Goal: Transaction & Acquisition: Purchase product/service

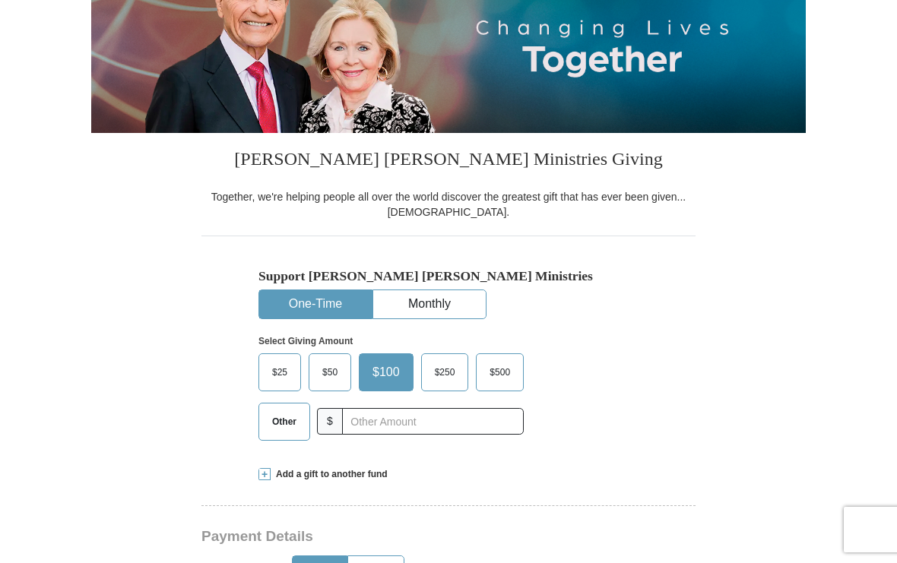
scroll to position [210, 0]
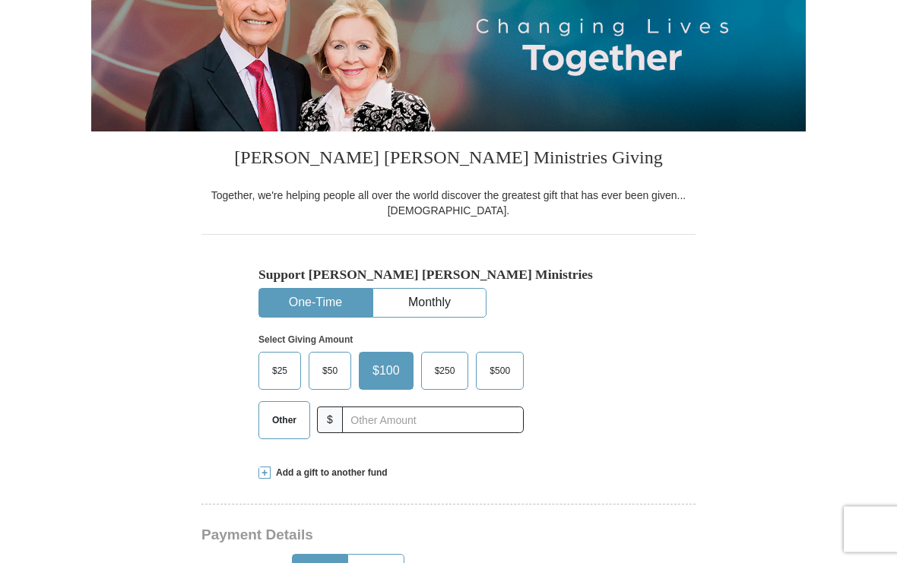
click at [278, 426] on span "Other" at bounding box center [284, 421] width 40 height 23
click at [0, 0] on input "Other" at bounding box center [0, 0] width 0 height 0
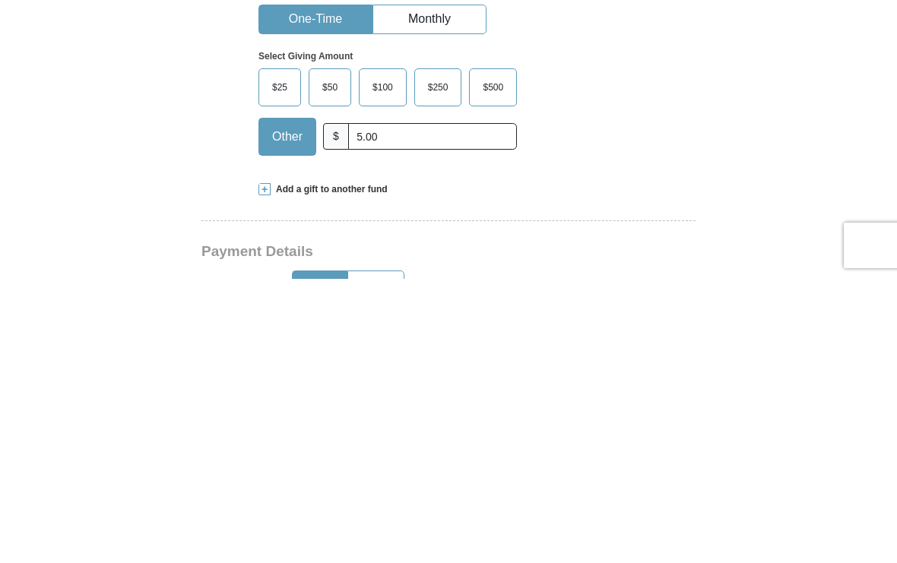
scroll to position [495, 0]
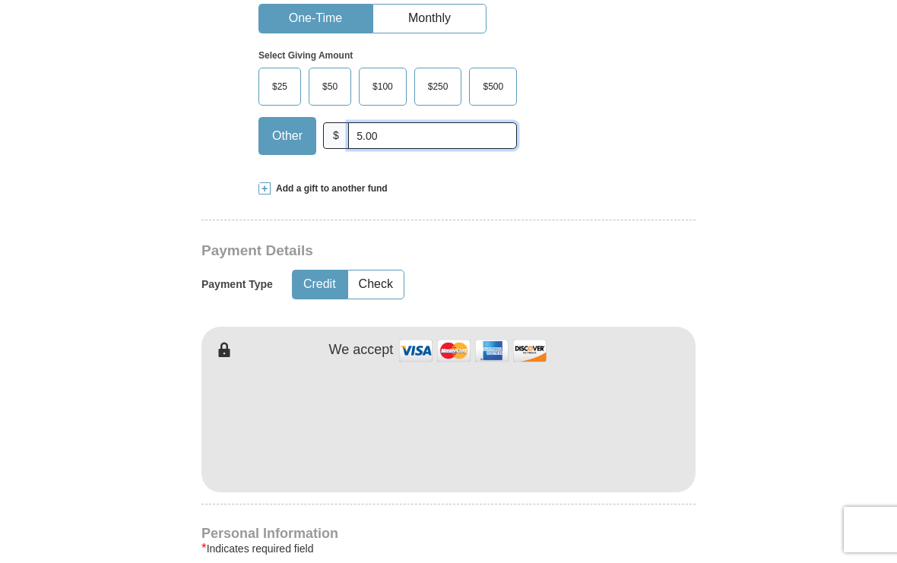
type input "5.00"
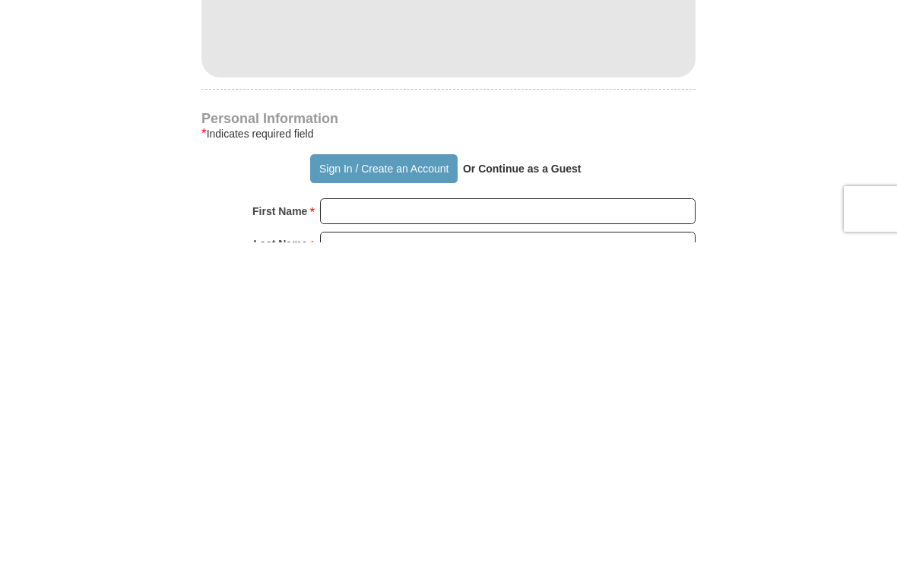
scroll to position [590, 0]
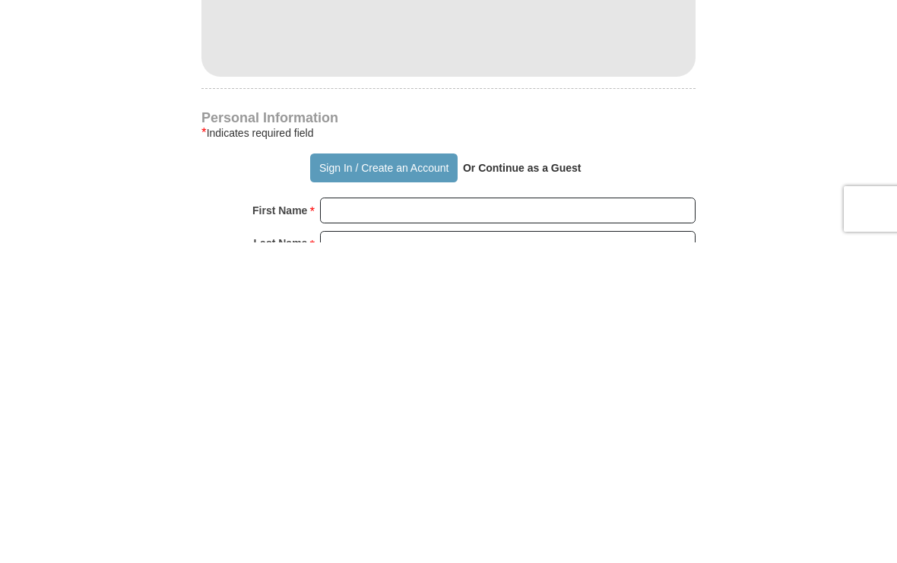
click at [398, 474] on button "Sign In / Create an Account" at bounding box center [383, 488] width 147 height 29
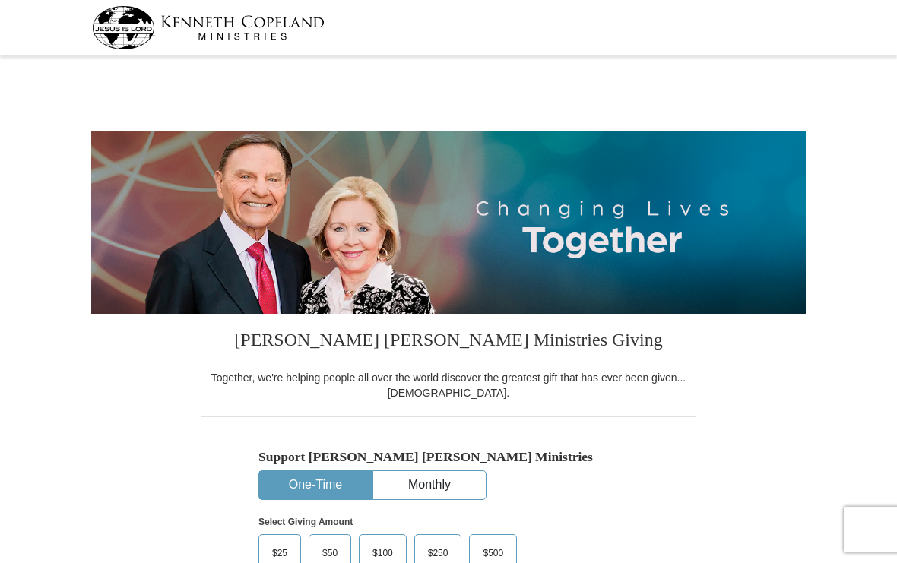
select select "WA"
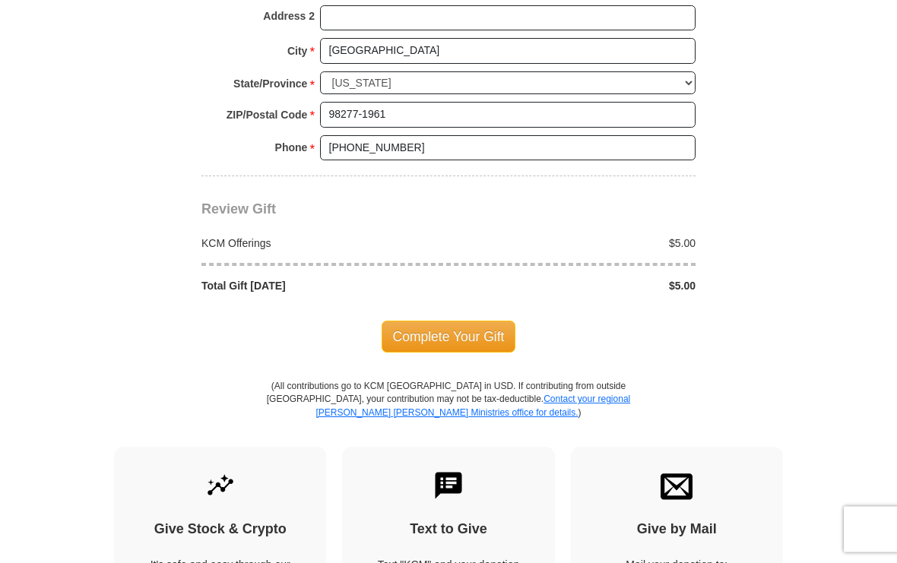
scroll to position [1212, 0]
click at [418, 321] on span "Complete Your Gift" at bounding box center [449, 337] width 135 height 32
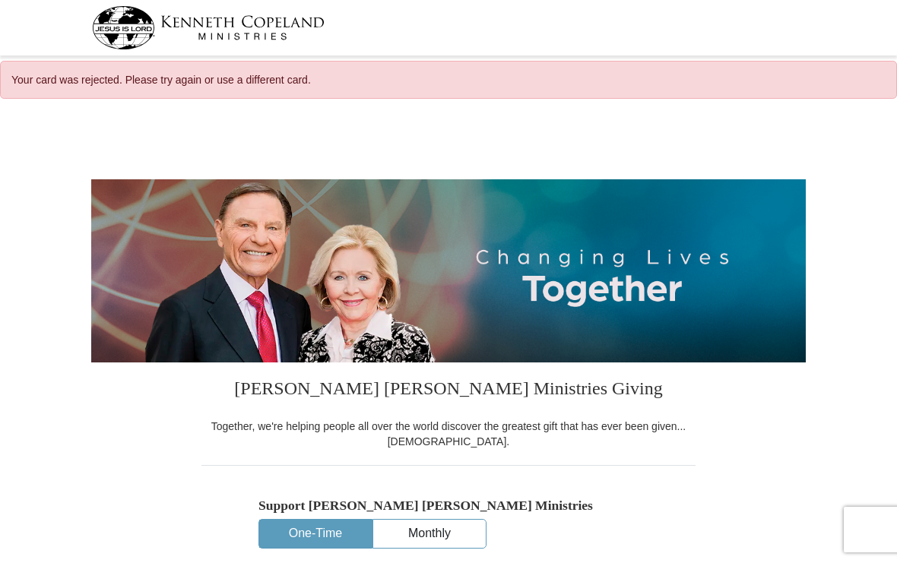
select select "WA"
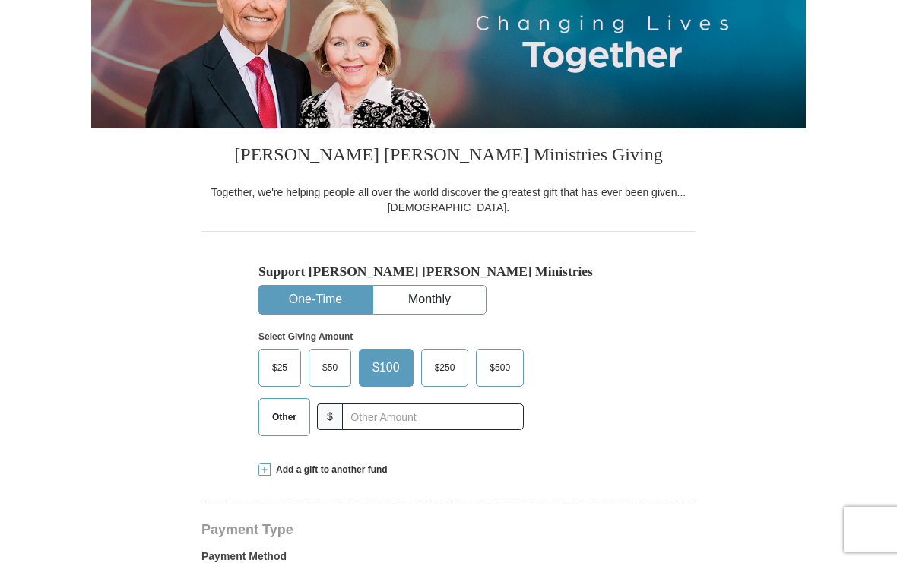
scroll to position [233, 0]
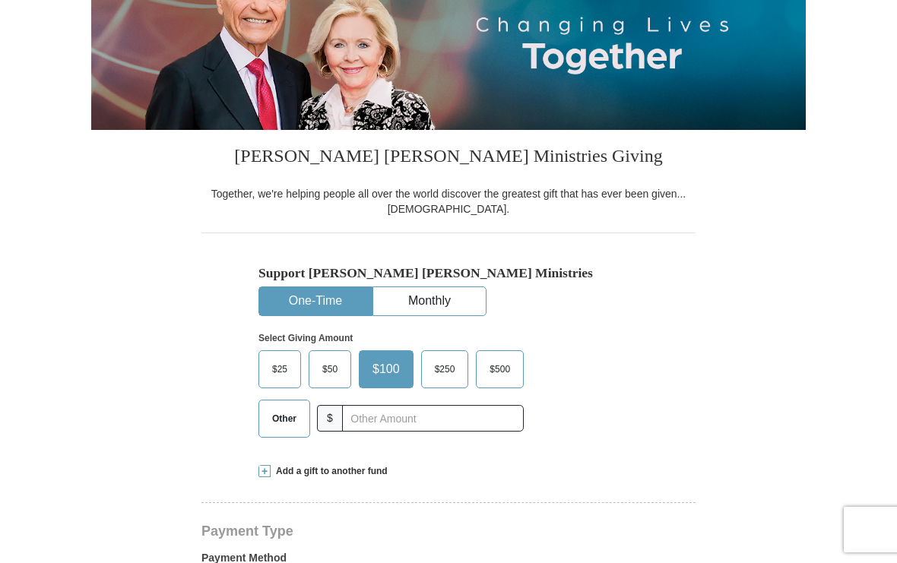
click at [287, 418] on span "Other" at bounding box center [284, 418] width 40 height 23
click at [0, 0] on input "Other" at bounding box center [0, 0] width 0 height 0
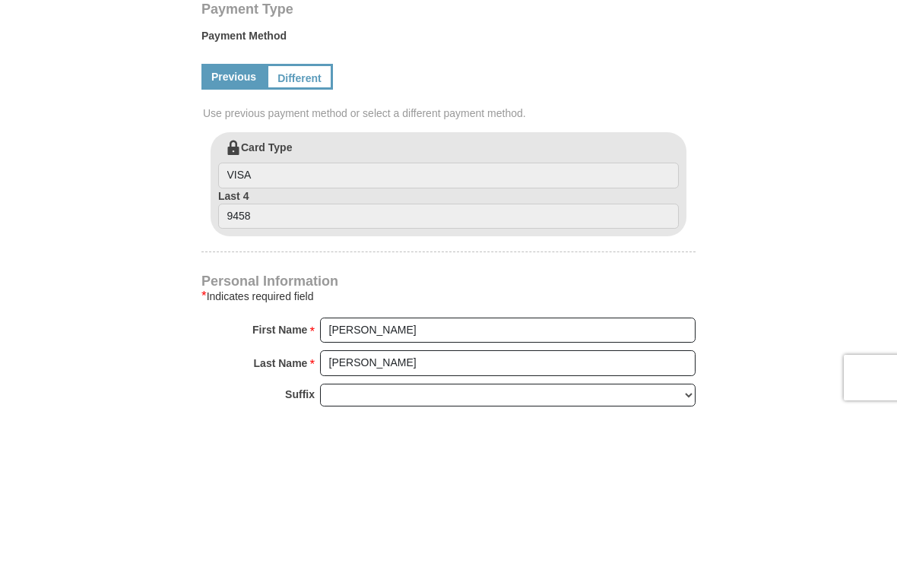
scroll to position [590, 0]
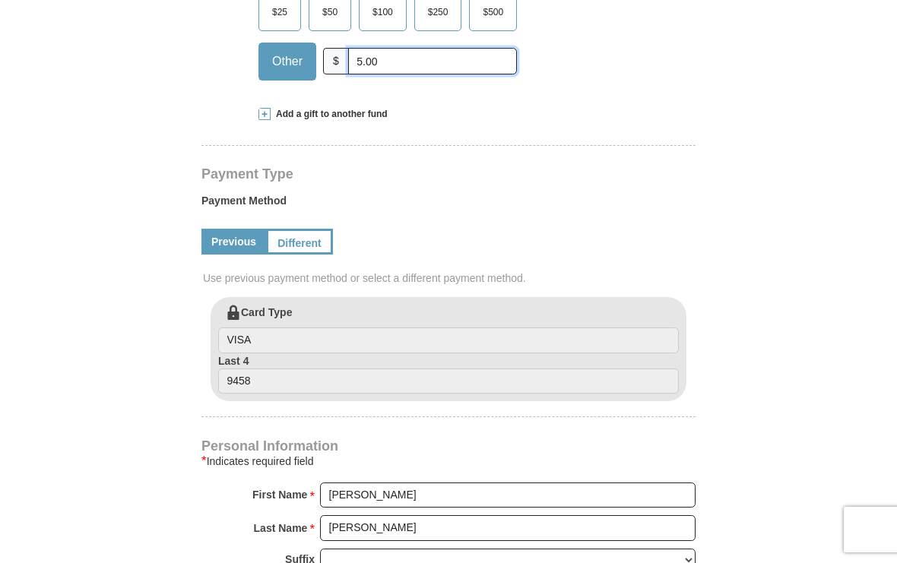
type input "5.00"
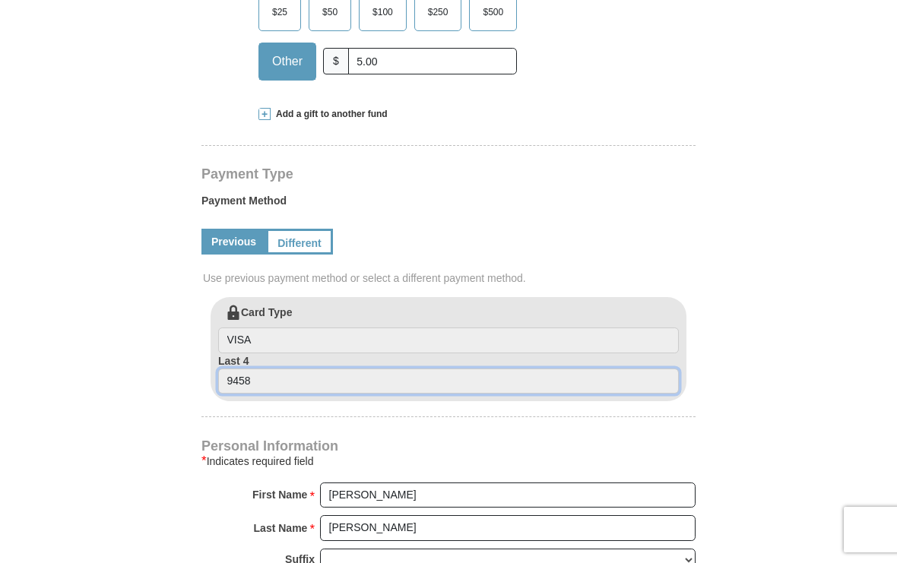
click at [603, 378] on input "9458" at bounding box center [448, 382] width 461 height 26
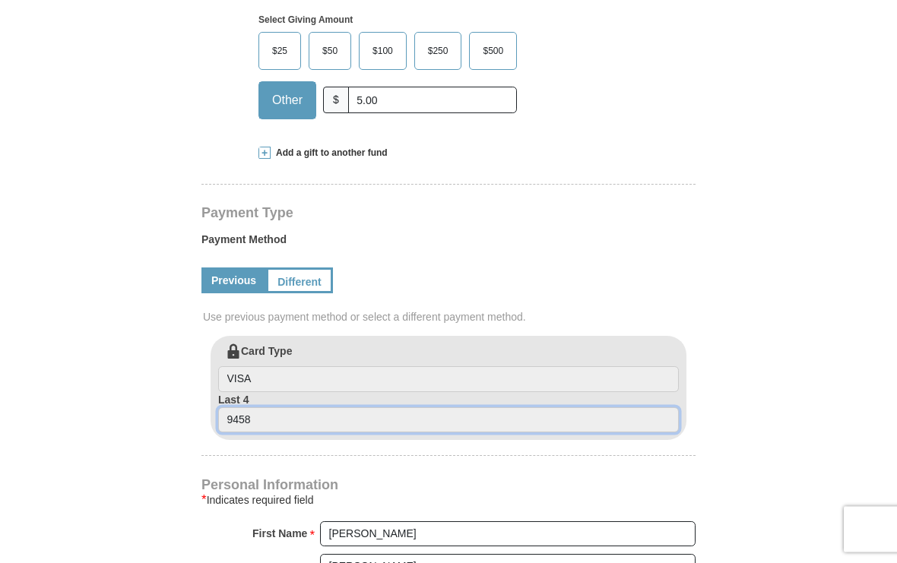
scroll to position [551, 0]
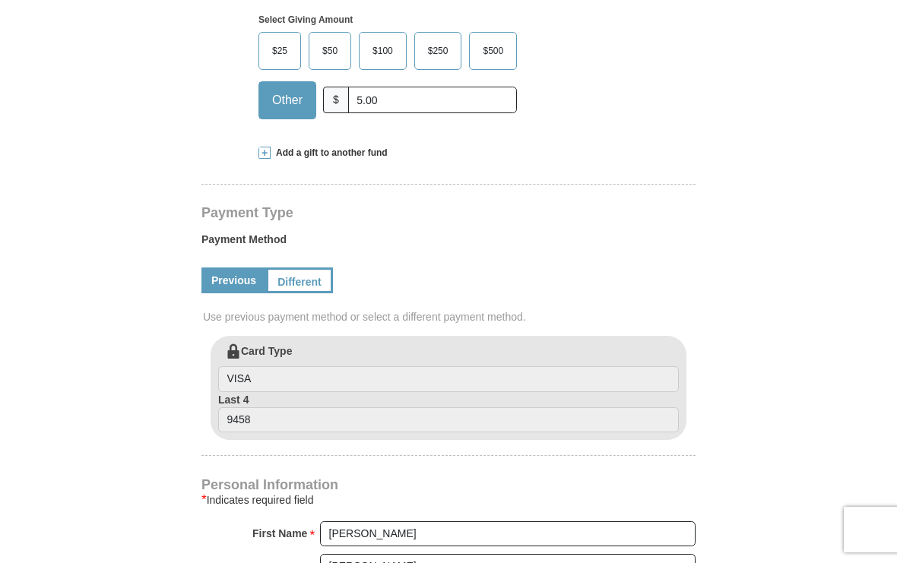
click at [307, 278] on link "Different" at bounding box center [299, 281] width 67 height 26
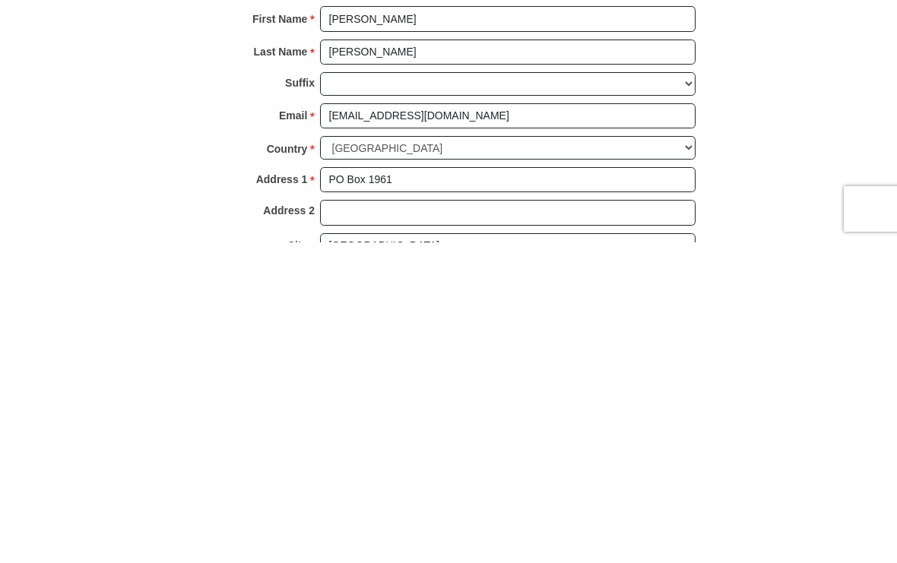
scroll to position [907, 0]
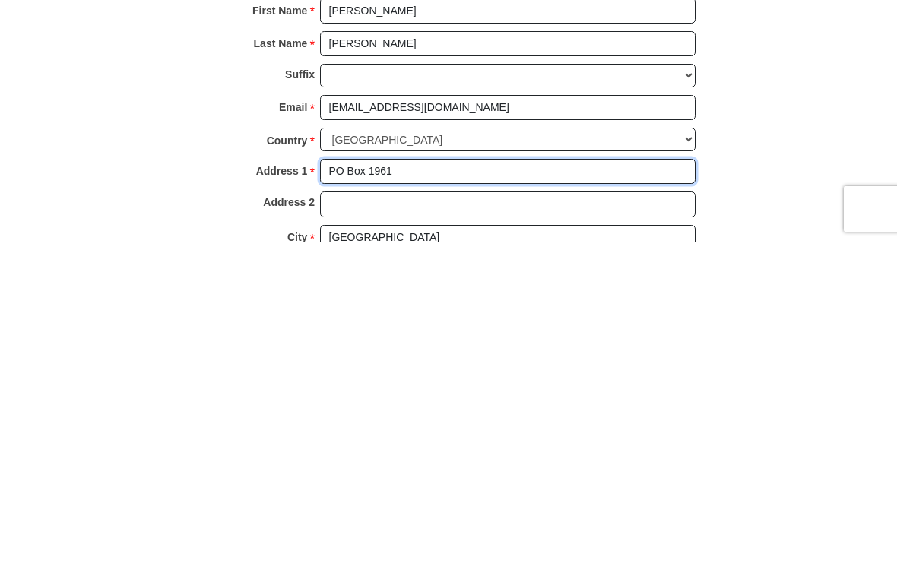
click at [430, 480] on input "PO Box 1961" at bounding box center [507, 493] width 375 height 26
type input "P"
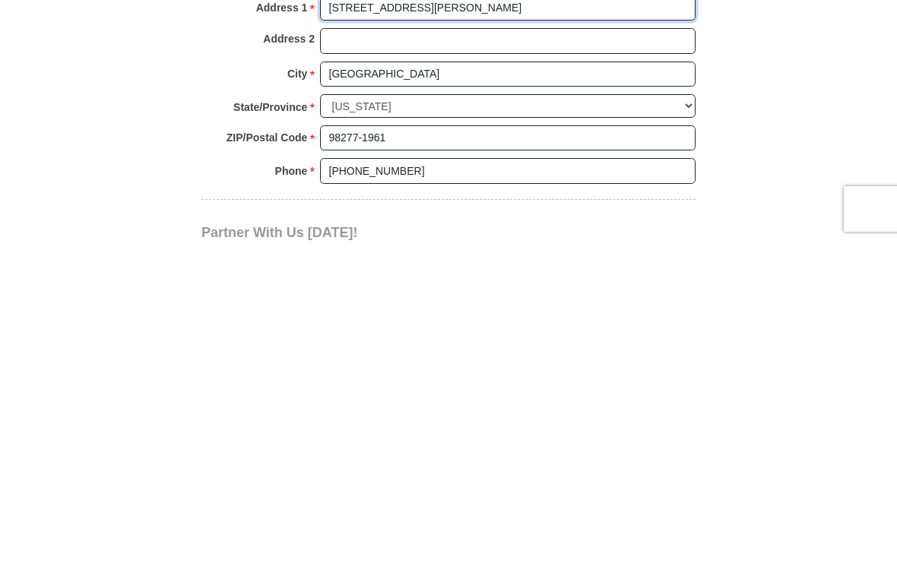
scroll to position [1111, 0]
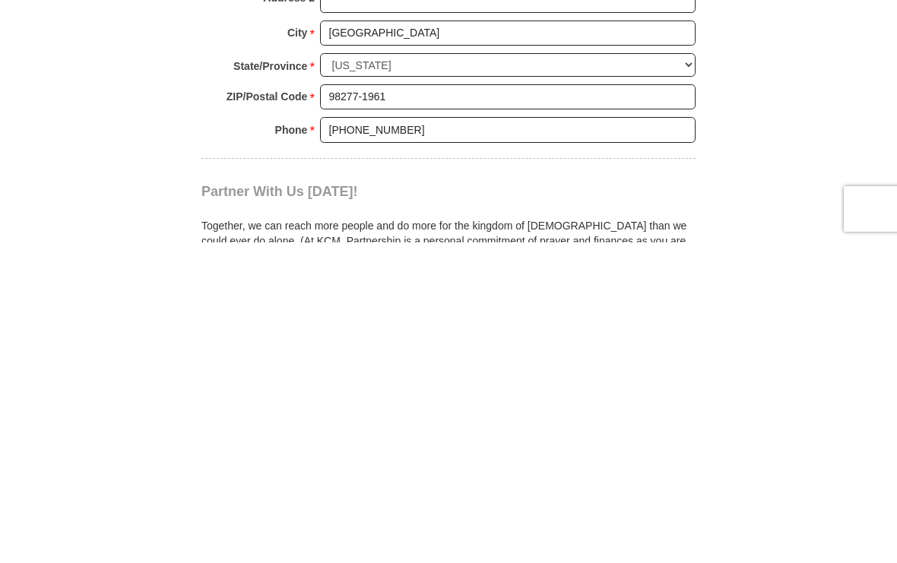
type input "1150 Riepma Ave"
click at [442, 405] on input "98277-1961" at bounding box center [507, 418] width 375 height 26
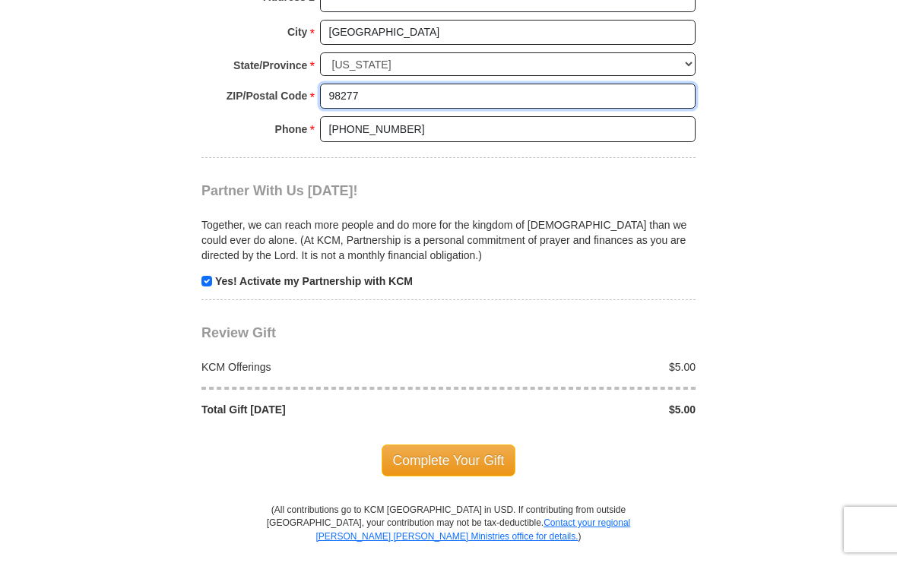
type input "98277"
click at [546, 360] on div "$5.00" at bounding box center [575, 367] width 255 height 15
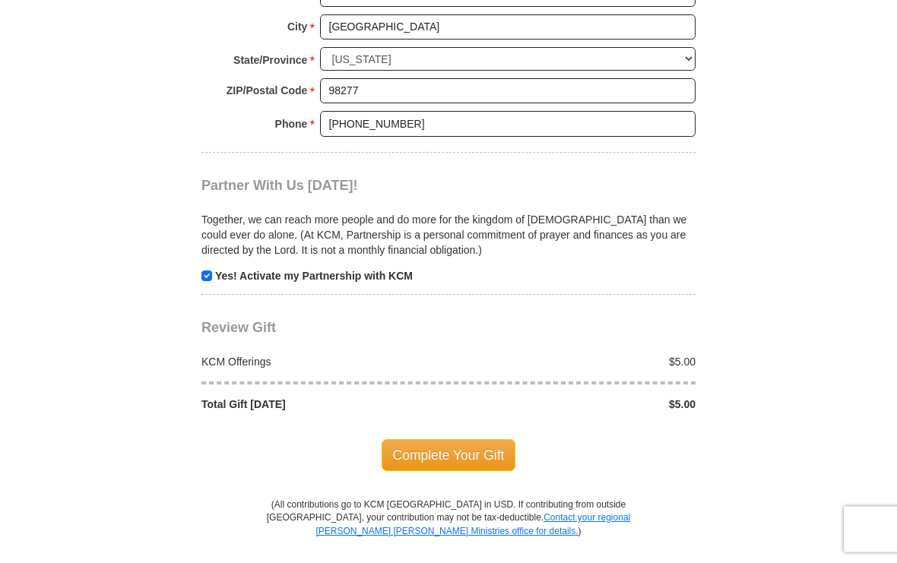
scroll to position [1438, 0]
click at [474, 439] on span "Complete Your Gift" at bounding box center [449, 455] width 135 height 32
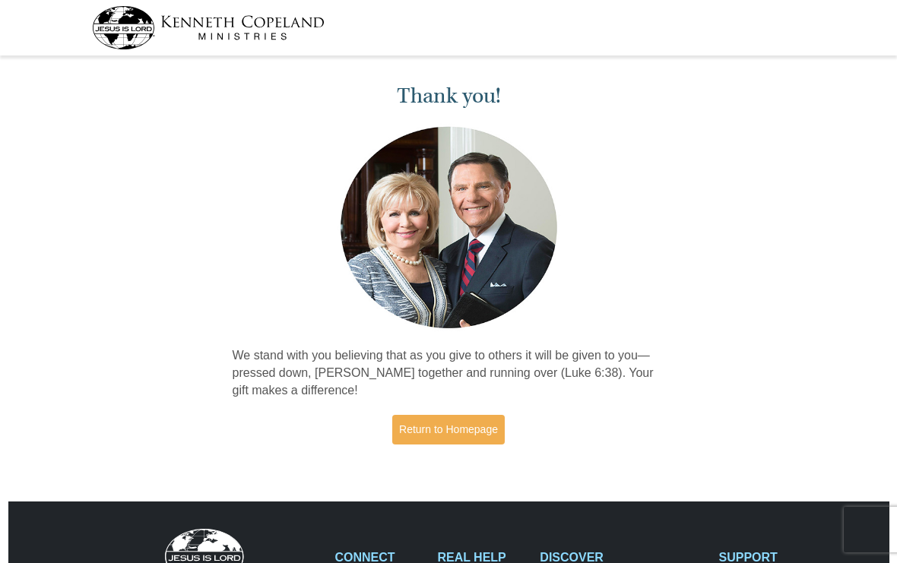
click at [437, 431] on link "Return to Homepage" at bounding box center [448, 430] width 112 height 30
